Goal: Find specific page/section: Find specific page/section

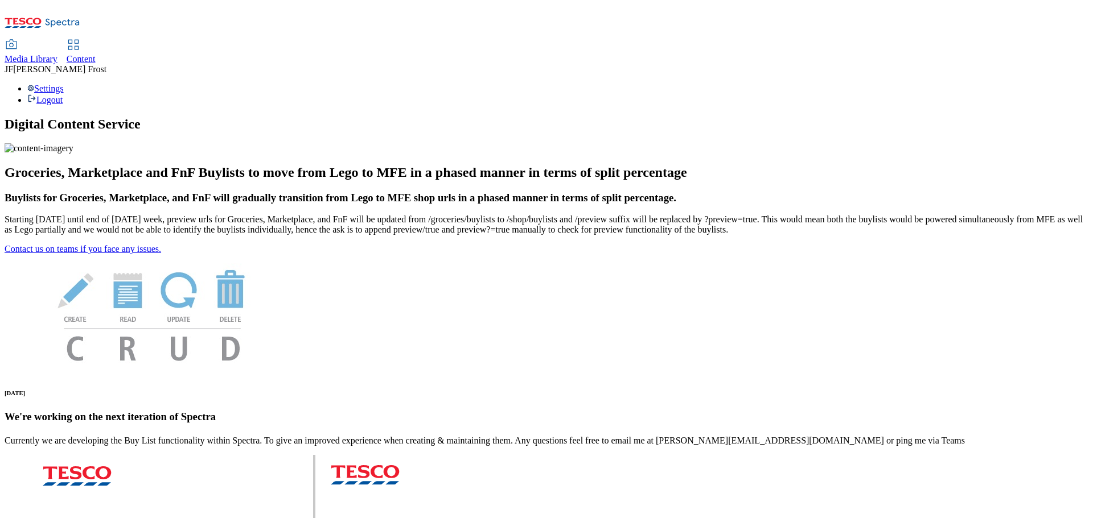
click at [96, 54] on span "Content" at bounding box center [81, 59] width 29 height 10
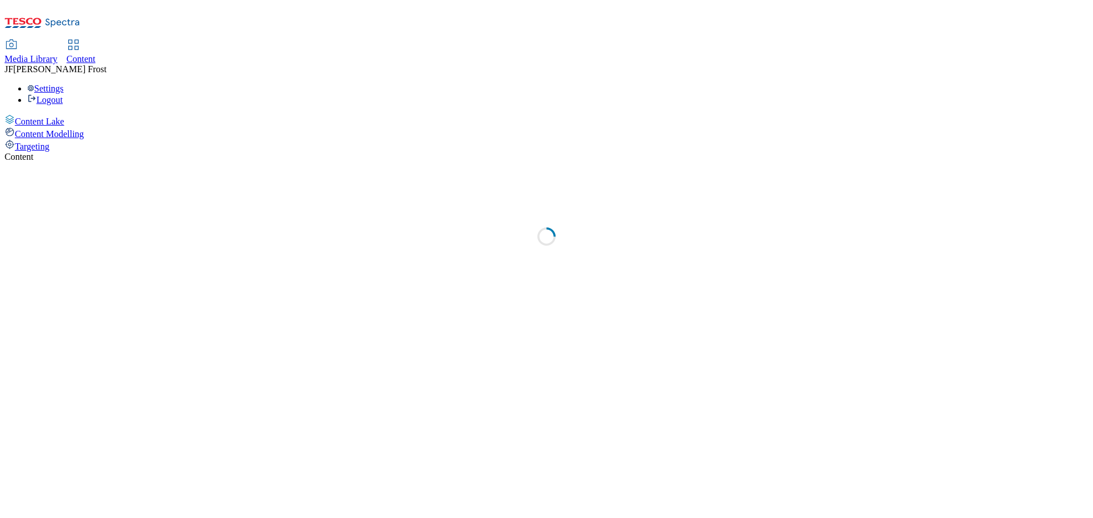
select select "ghs-uk"
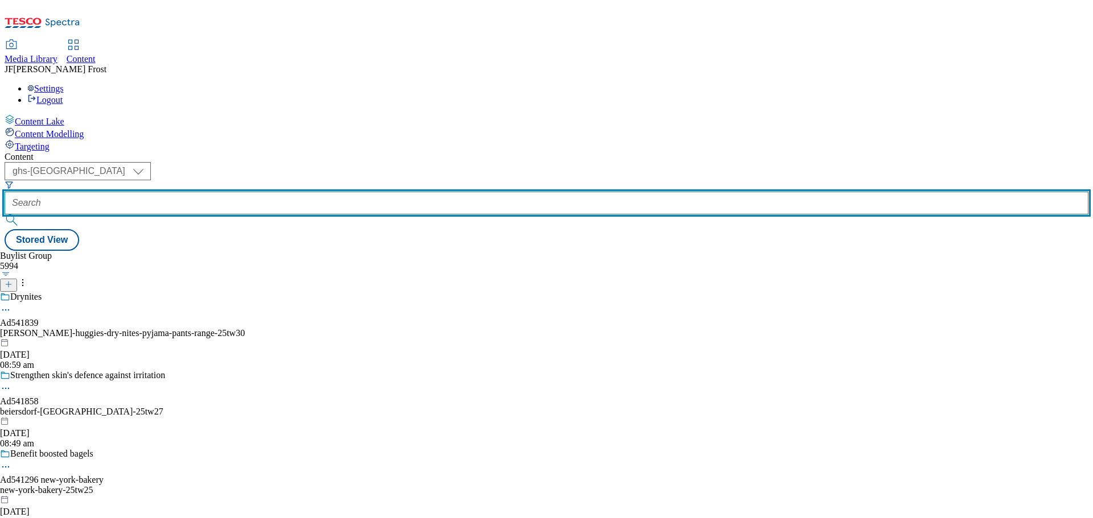
click at [286, 192] on input "text" at bounding box center [547, 203] width 1084 height 23
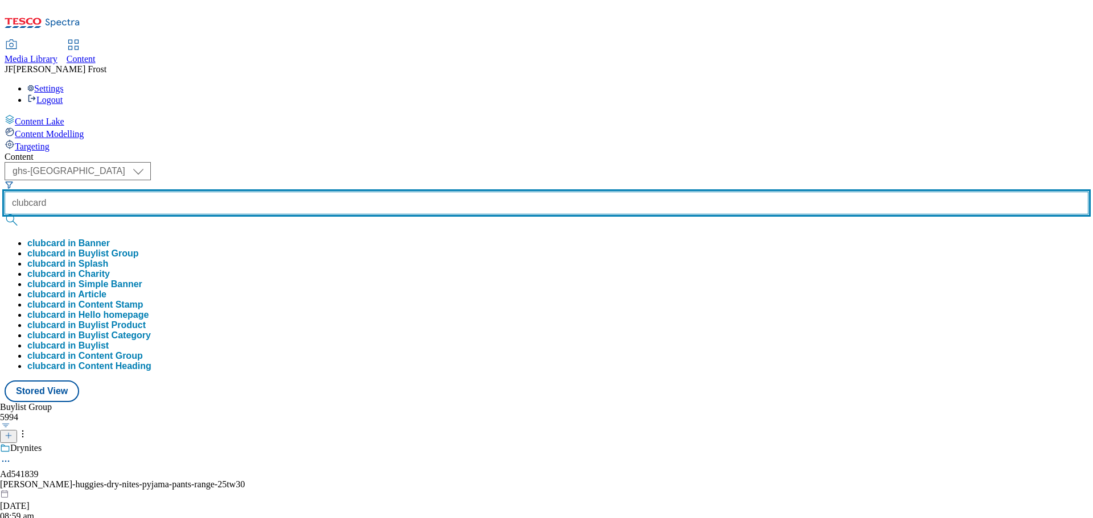
type input "clubcard"
click at [5, 215] on button "submit" at bounding box center [13, 220] width 16 height 11
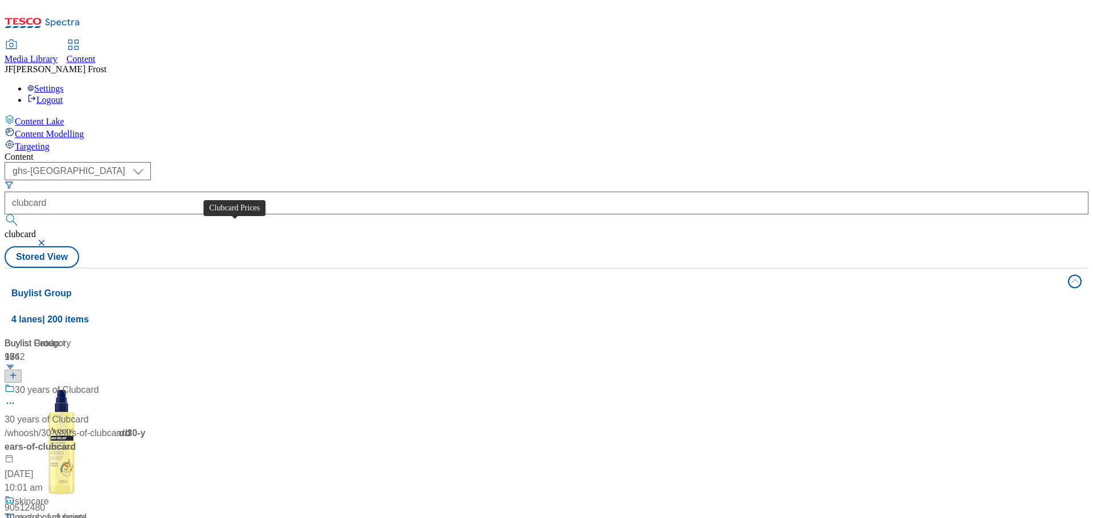
click at [79, 384] on div "Clubcard Prices" at bounding box center [47, 391] width 64 height 14
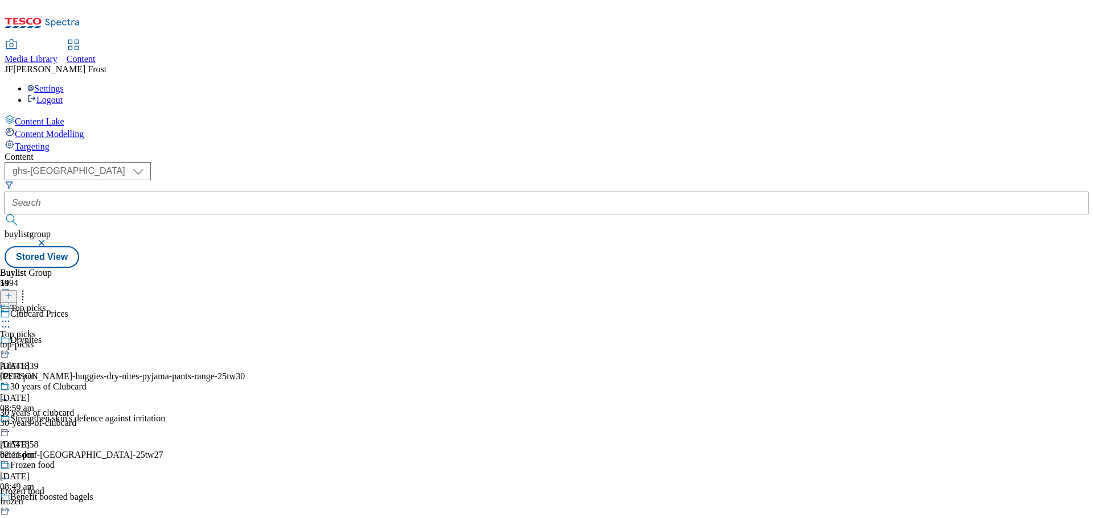
scroll to position [569, 0]
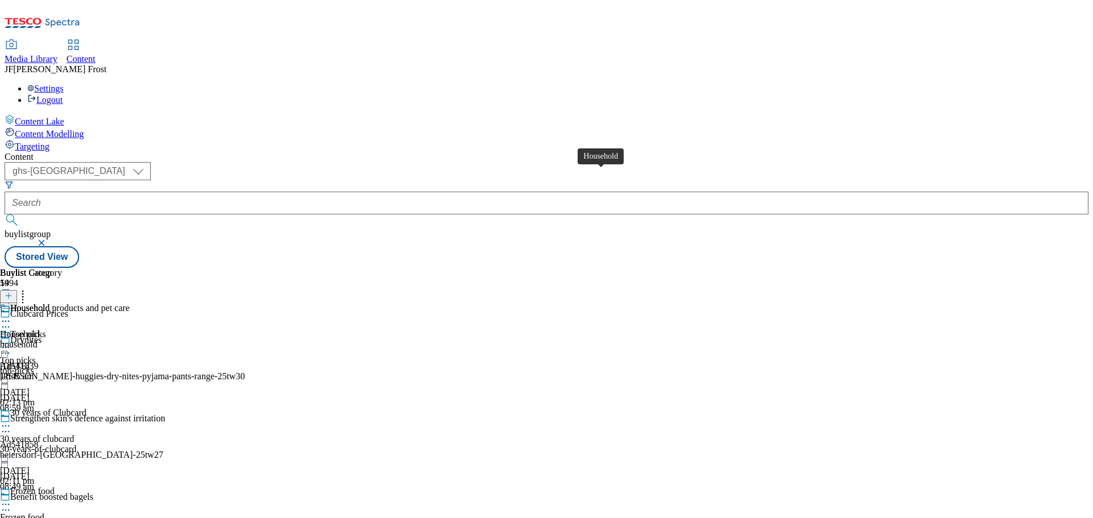
click at [50, 303] on div "Household" at bounding box center [29, 308] width 39 height 10
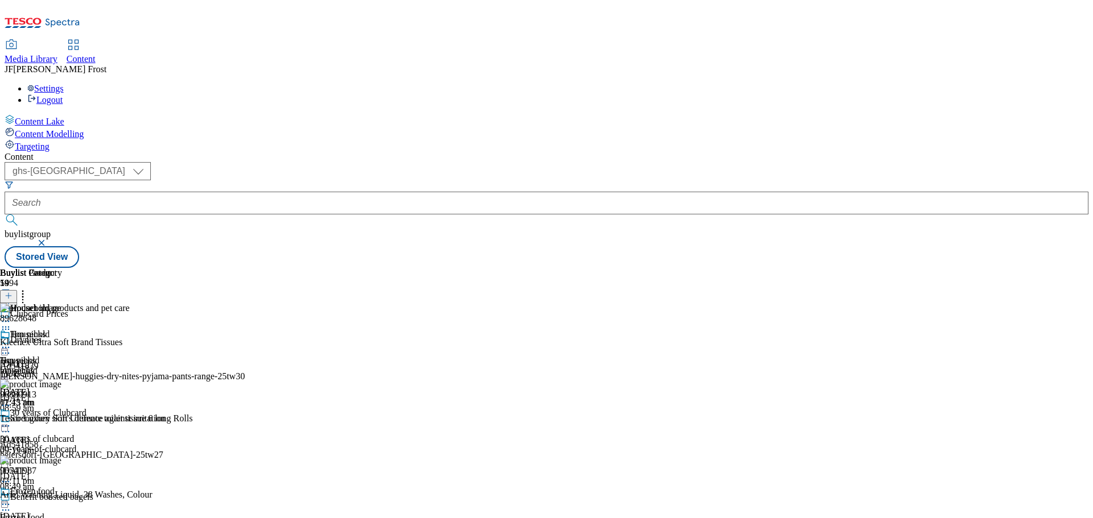
click at [11, 342] on icon at bounding box center [5, 347] width 11 height 11
click at [73, 433] on span "Un-preview" at bounding box center [54, 437] width 38 height 9
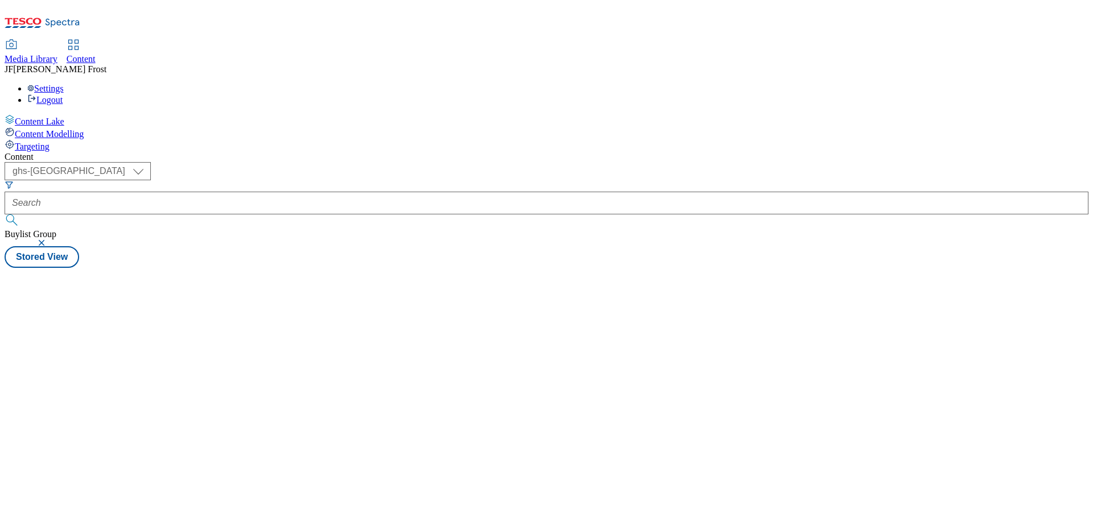
select select "ghs-[GEOGRAPHIC_DATA]"
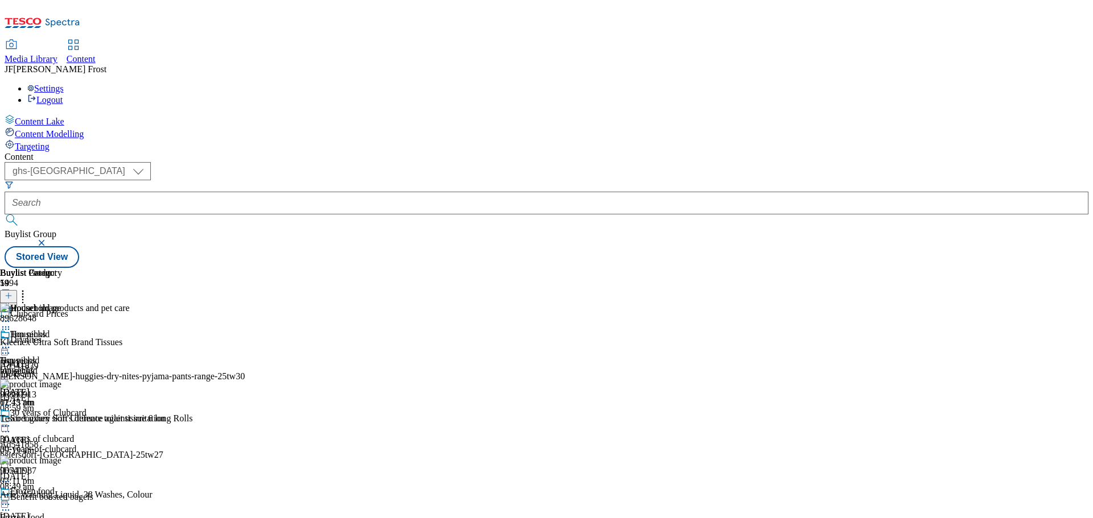
click at [11, 342] on icon at bounding box center [5, 347] width 11 height 11
click at [1070, 84] on div "Settings Logout" at bounding box center [547, 95] width 1084 height 22
click at [63, 95] on link "Logout" at bounding box center [44, 100] width 35 height 10
